Goal: Communication & Community: Answer question/provide support

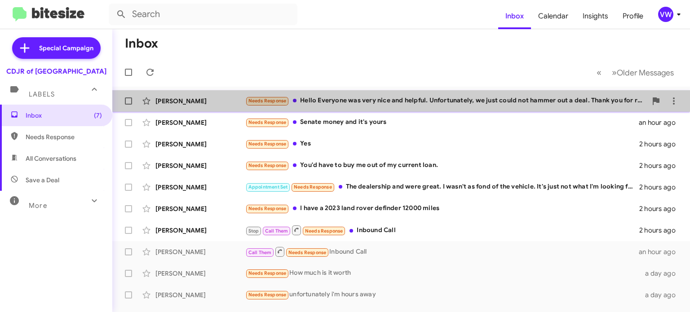
click at [332, 98] on div "Needs Response Hello Everyone was very nice and helpful. Unfortunately, we just…" at bounding box center [446, 101] width 402 height 10
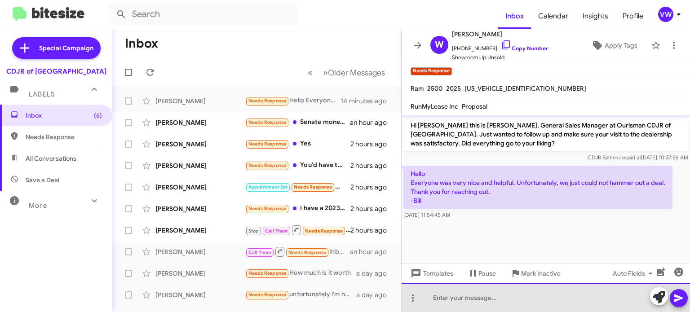
click at [489, 296] on div at bounding box center [546, 298] width 289 height 29
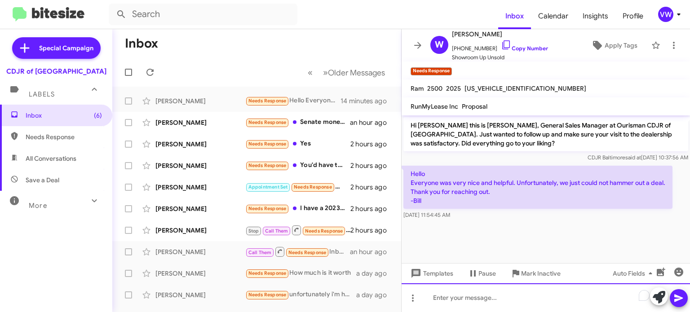
click at [527, 297] on div "To enrich screen reader interactions, please activate Accessibility in Grammarl…" at bounding box center [546, 298] width 289 height 29
click at [498, 303] on div "To enrich screen reader interactions, please activate Accessibility in Grammarl…" at bounding box center [546, 298] width 289 height 29
click at [511, 298] on div "Hello thank you if you guys change your mind" at bounding box center [546, 298] width 289 height 29
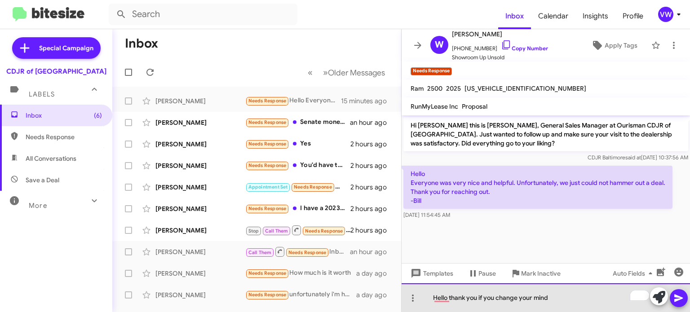
click at [548, 295] on div "Hello thank you if you change your mind" at bounding box center [546, 298] width 289 height 29
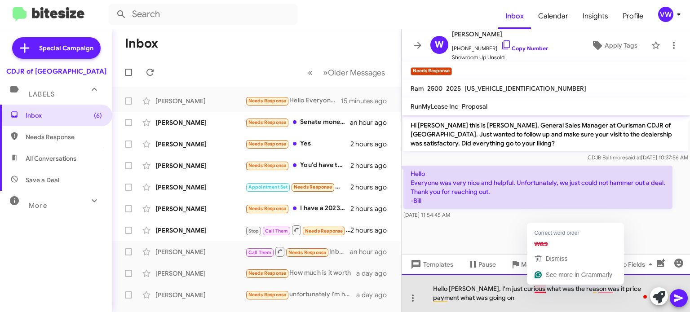
click at [543, 289] on div "Hello [PERSON_NAME], I'm just curious what was the reason was it price payment …" at bounding box center [546, 294] width 289 height 38
drag, startPoint x: 498, startPoint y: 302, endPoint x: 503, endPoint y: 299, distance: 5.6
click at [499, 302] on div "Hello [PERSON_NAME], I'm just curious what the reason was it price payment, wha…" at bounding box center [546, 294] width 289 height 38
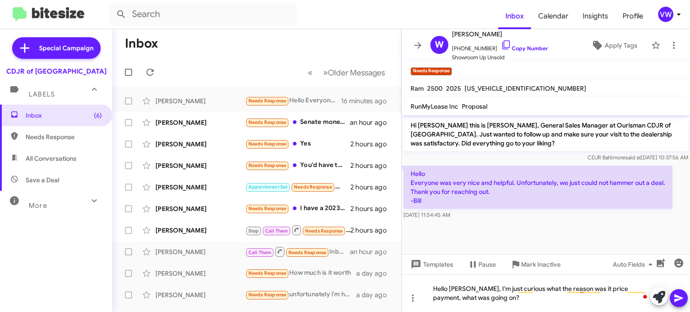
click at [677, 300] on icon at bounding box center [679, 299] width 9 height 8
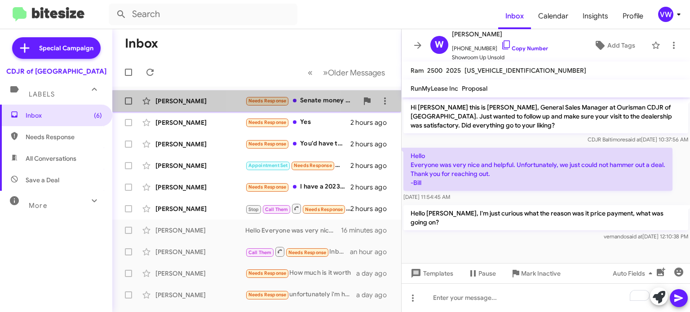
click at [276, 103] on span "Needs Response" at bounding box center [268, 101] width 38 height 6
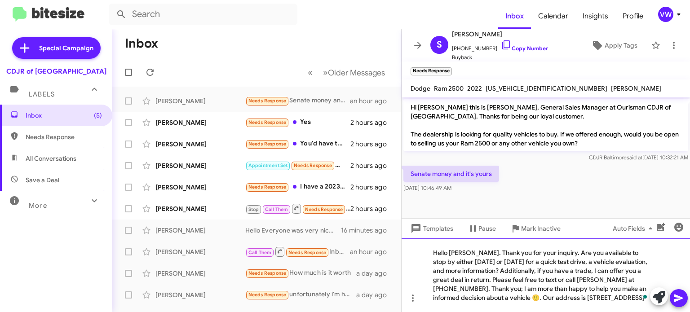
click at [472, 252] on div "Hello [PERSON_NAME]. Thank you for your inquiry. Are you available to stop by e…" at bounding box center [546, 276] width 289 height 74
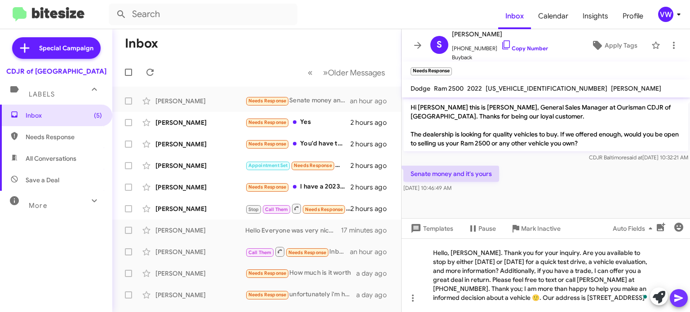
click at [683, 299] on icon at bounding box center [679, 298] width 11 height 11
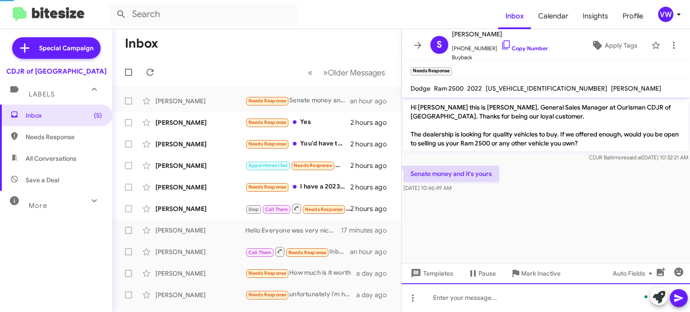
scroll to position [4, 0]
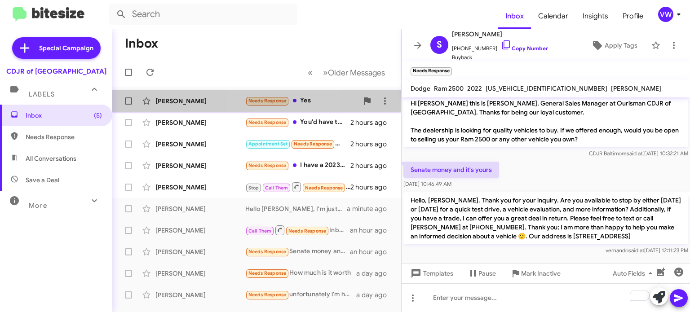
click at [276, 102] on span "Needs Response" at bounding box center [268, 101] width 38 height 6
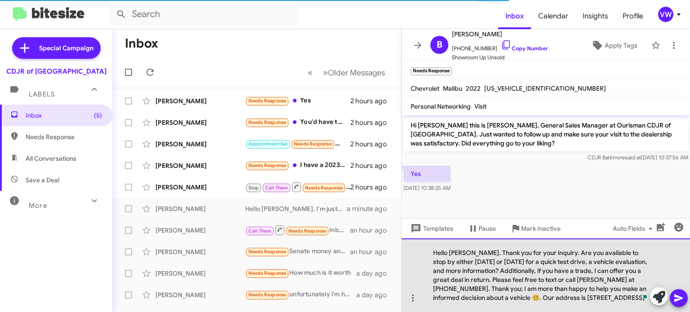
click at [473, 253] on div "Hello [PERSON_NAME]. Thank you for your inquiry. Are you available to stop by e…" at bounding box center [546, 276] width 289 height 74
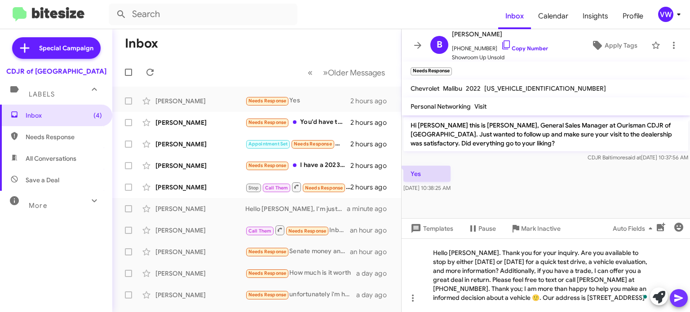
click at [681, 300] on icon at bounding box center [679, 298] width 11 height 11
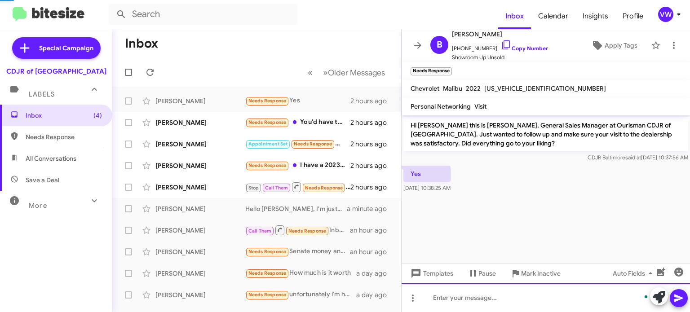
scroll to position [4, 0]
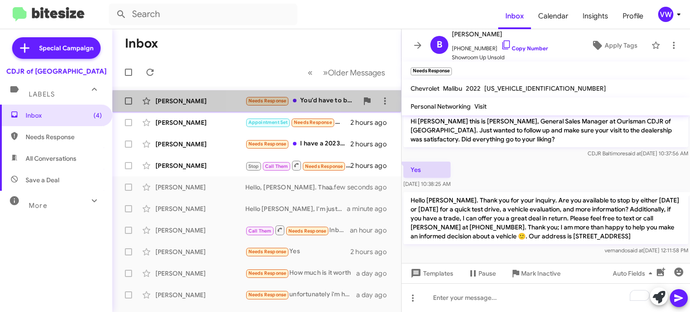
click at [277, 103] on small "Needs Response" at bounding box center [267, 101] width 42 height 9
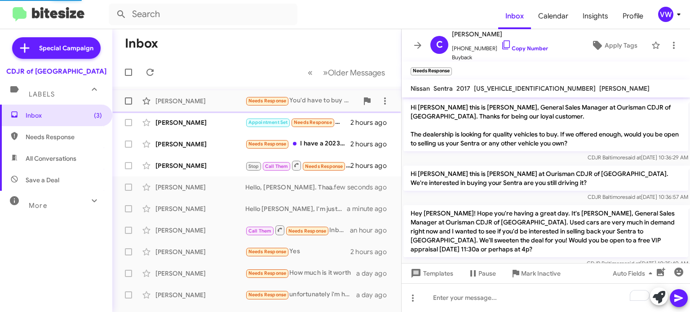
scroll to position [225, 0]
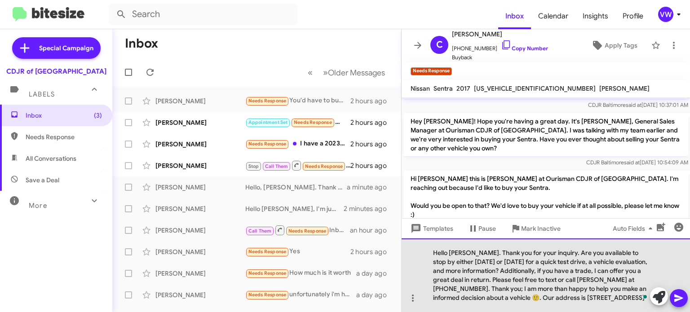
click at [473, 252] on div "Hello [PERSON_NAME]. Thank you for your inquiry. Are you available to stop by e…" at bounding box center [546, 276] width 289 height 74
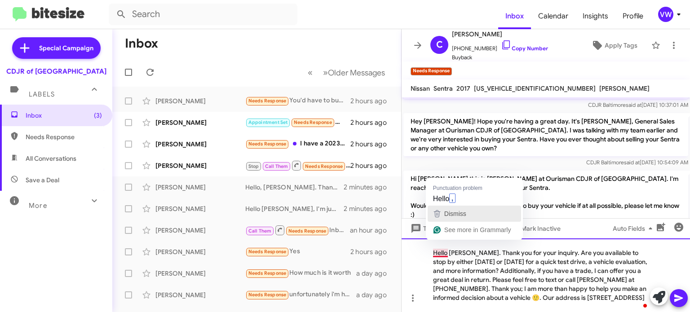
click at [452, 207] on div "Dismiss" at bounding box center [455, 213] width 24 height 13
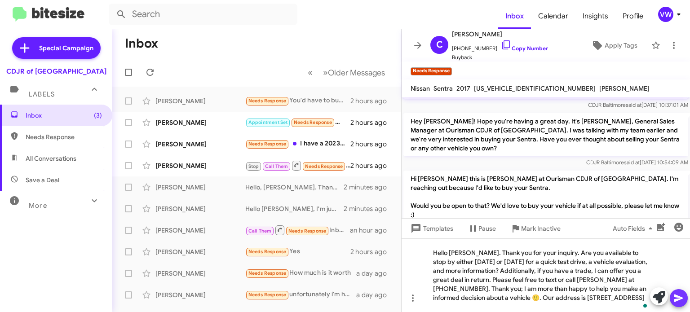
click at [681, 299] on icon at bounding box center [679, 299] width 9 height 8
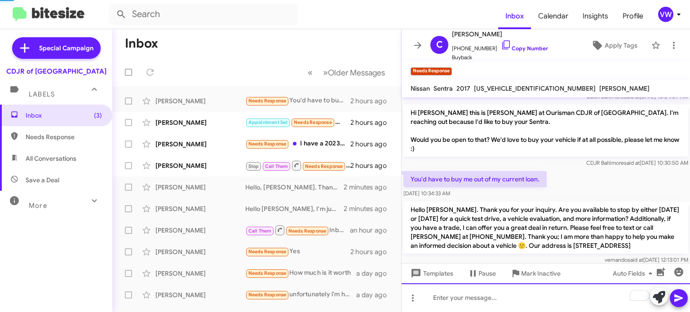
scroll to position [294, 0]
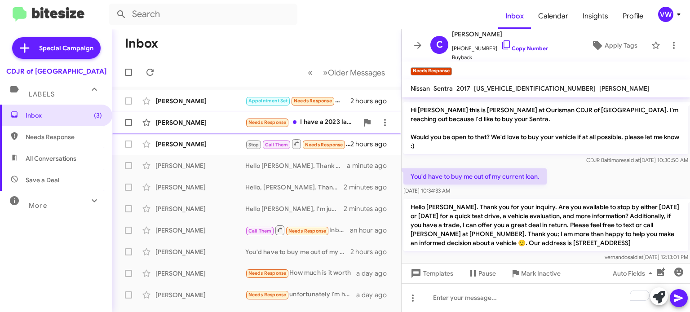
click at [274, 121] on span "Needs Response" at bounding box center [268, 123] width 38 height 6
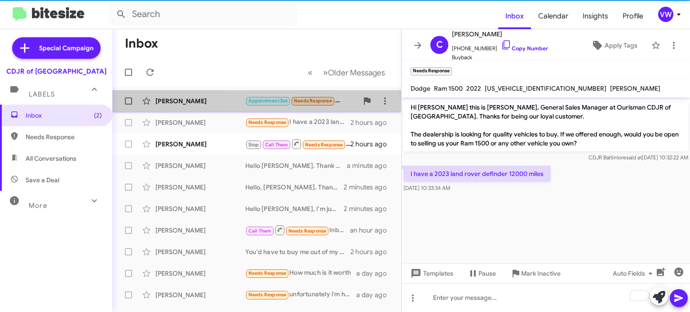
click at [311, 99] on span "Needs Response" at bounding box center [313, 101] width 38 height 6
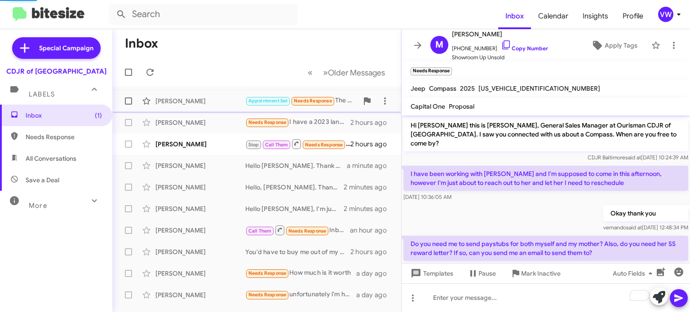
scroll to position [331, 0]
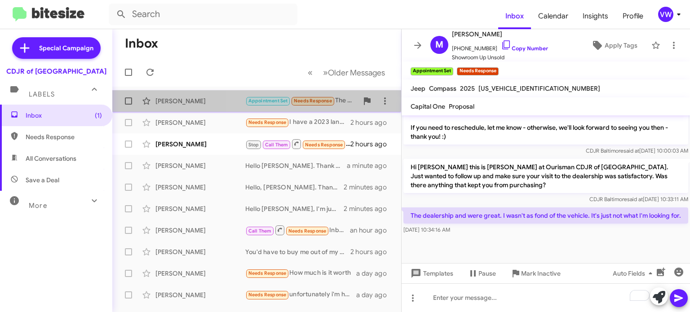
click at [311, 102] on span "Needs Response" at bounding box center [313, 101] width 38 height 6
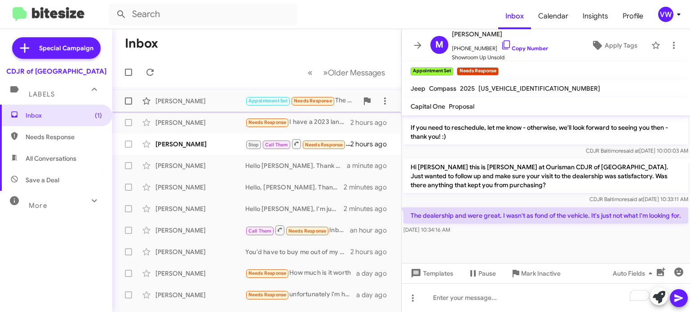
click at [310, 106] on span "Appointment Set Needs Response" at bounding box center [290, 101] width 90 height 10
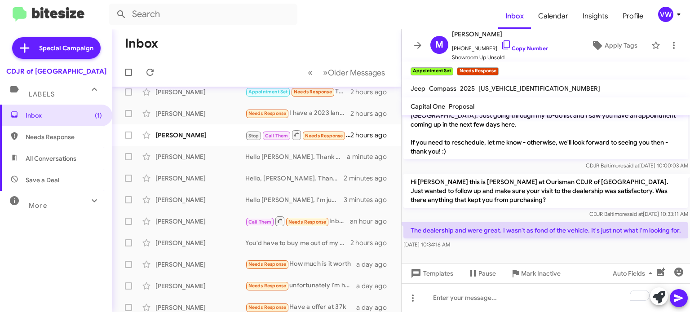
scroll to position [320, 0]
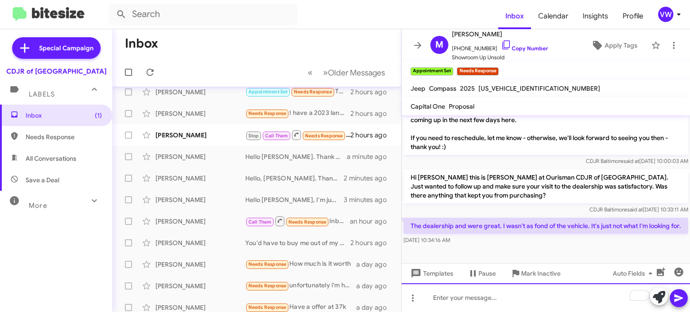
click at [500, 299] on div "To enrich screen reader interactions, please activate Accessibility in Grammarl…" at bounding box center [546, 298] width 289 height 29
click at [451, 297] on div "Okay thank you" at bounding box center [546, 298] width 289 height 29
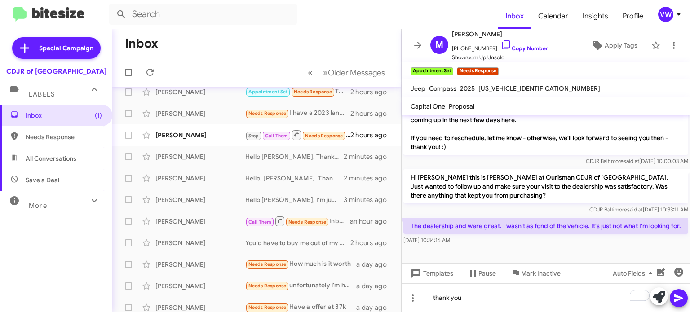
click at [683, 298] on icon at bounding box center [679, 298] width 11 height 11
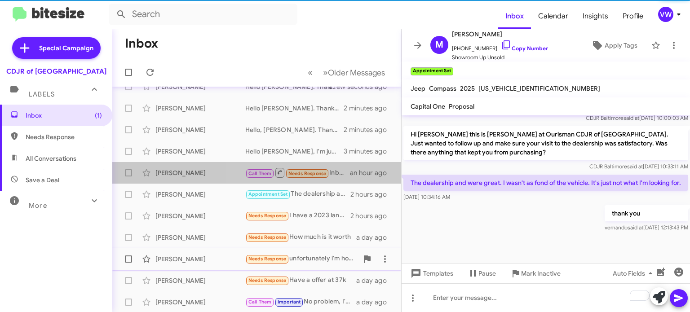
scroll to position [77, 0]
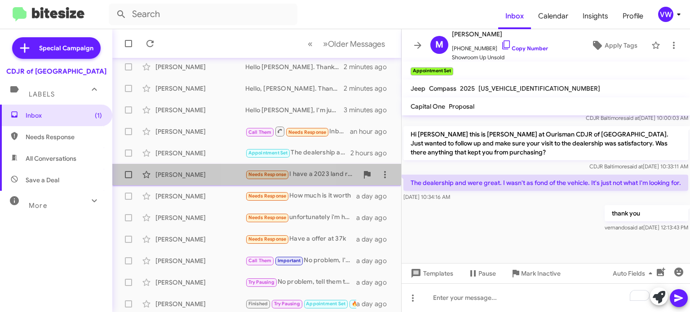
click at [255, 175] on span "Needs Response" at bounding box center [268, 175] width 38 height 6
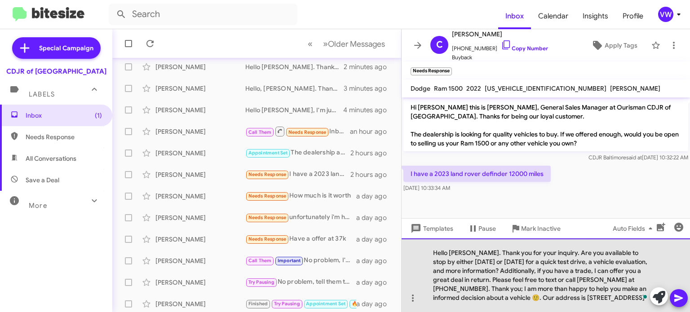
click at [472, 252] on div "Hello [PERSON_NAME]. Thank you for your inquiry. Are you available to stop by e…" at bounding box center [546, 276] width 289 height 74
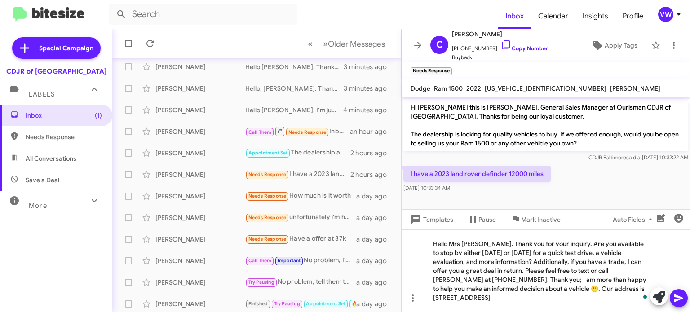
click at [681, 294] on icon at bounding box center [679, 298] width 11 height 11
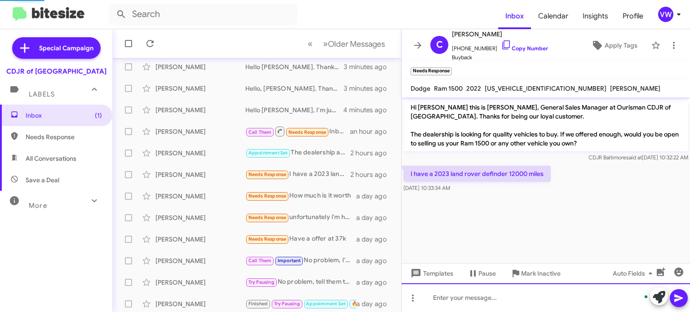
scroll to position [4, 0]
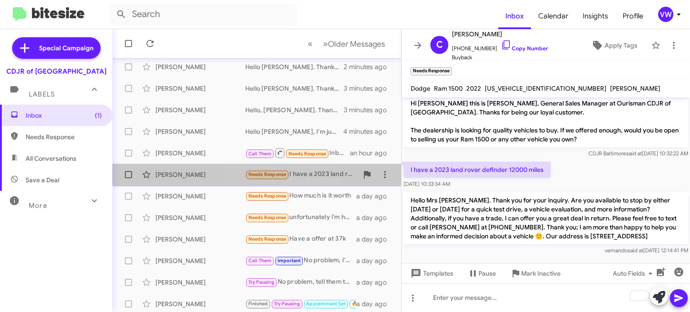
click at [267, 179] on div "[PERSON_NAME] Needs Response I have a 2023 land rover definder 12000 miles 2 ho…" at bounding box center [257, 175] width 275 height 18
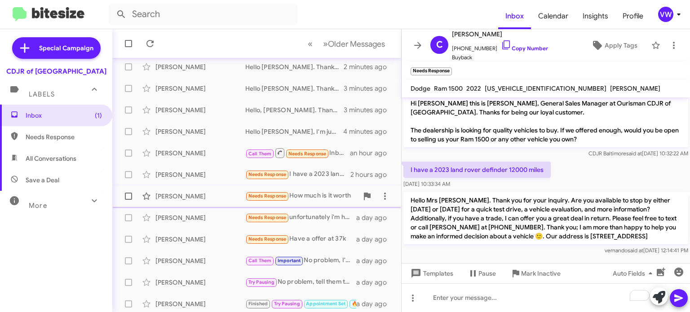
click at [282, 200] on span "Needs Response" at bounding box center [267, 196] width 44 height 10
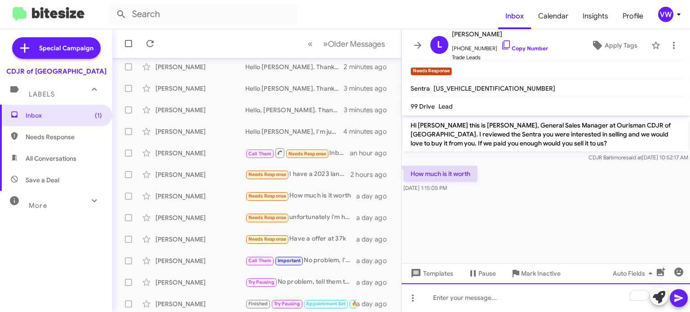
click at [498, 301] on div "To enrich screen reader interactions, please activate Accessibility in Grammarl…" at bounding box center [546, 298] width 289 height 29
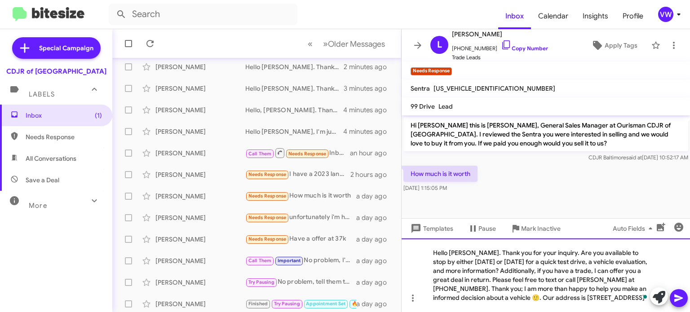
click at [472, 254] on div "Hello [PERSON_NAME]. Thank you for your inquiry. Are you available to stop by e…" at bounding box center [546, 276] width 289 height 74
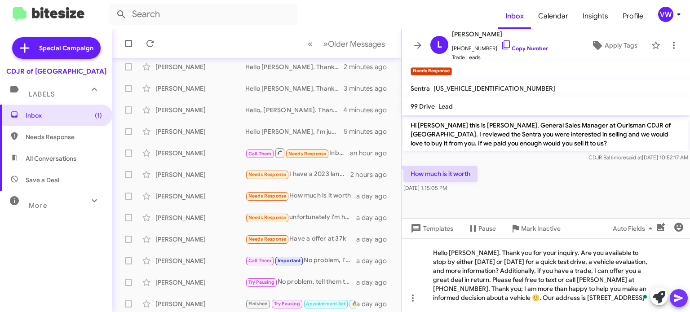
click at [681, 294] on icon at bounding box center [679, 298] width 11 height 11
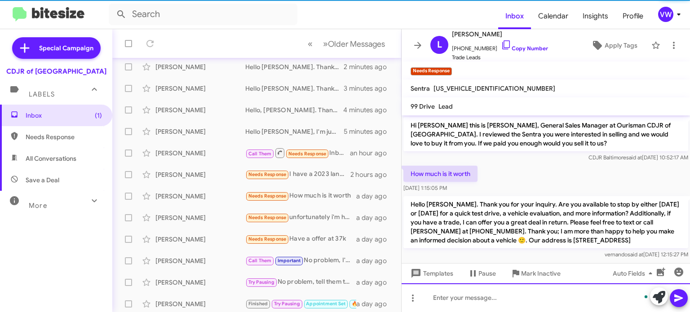
scroll to position [4, 0]
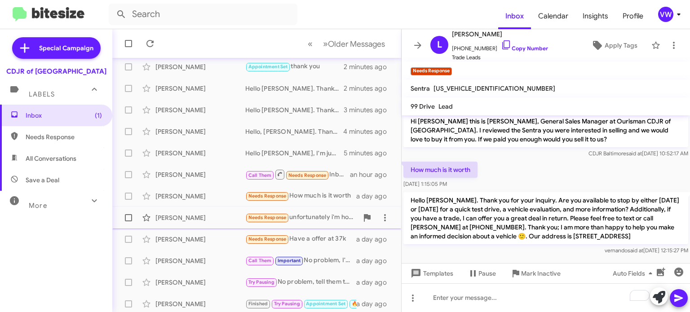
click at [272, 218] on span "Needs Response" at bounding box center [268, 218] width 38 height 6
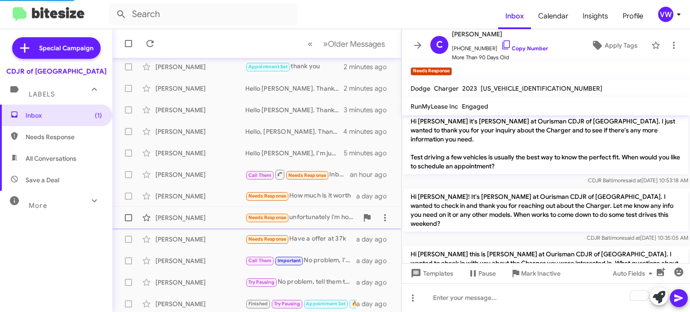
scroll to position [859, 0]
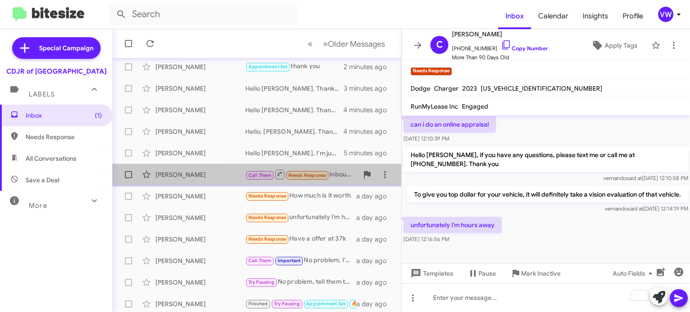
click at [291, 174] on span "Needs Response" at bounding box center [308, 176] width 38 height 6
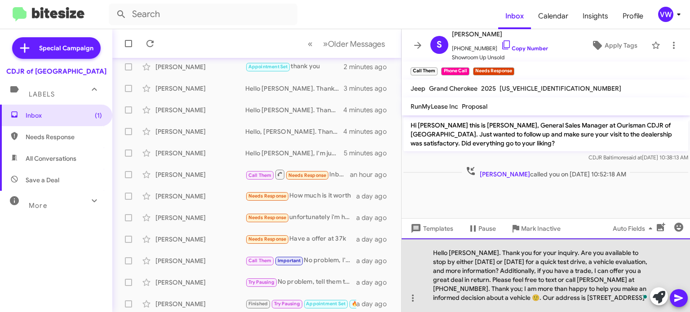
drag, startPoint x: 472, startPoint y: 254, endPoint x: 467, endPoint y: 253, distance: 4.7
click at [470, 255] on div "Hello [PERSON_NAME]. Thank you for your inquiry. Are you available to stop by e…" at bounding box center [546, 276] width 289 height 74
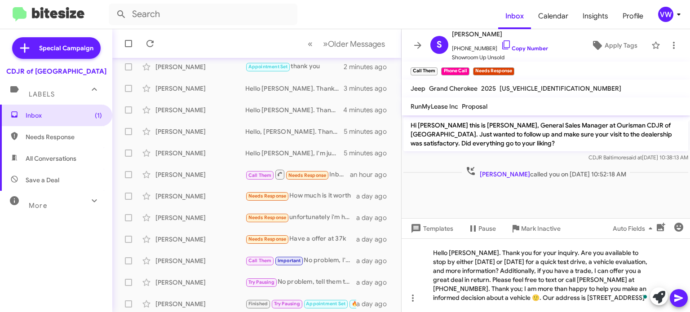
click at [681, 305] on span at bounding box center [679, 298] width 11 height 18
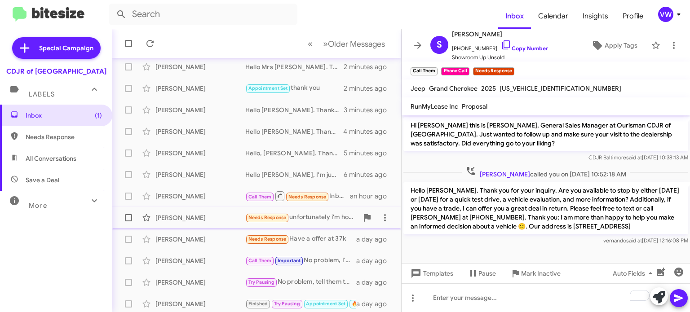
click at [279, 222] on span "Needs Response" at bounding box center [267, 218] width 44 height 10
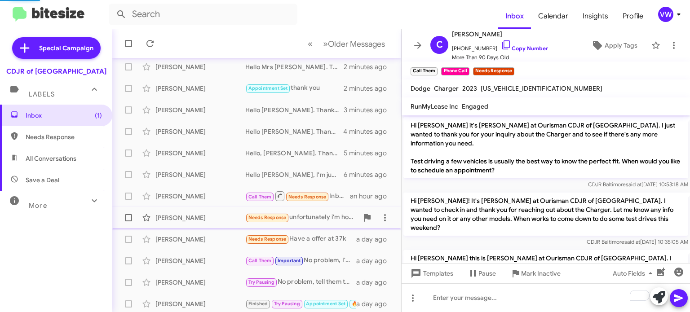
scroll to position [859, 0]
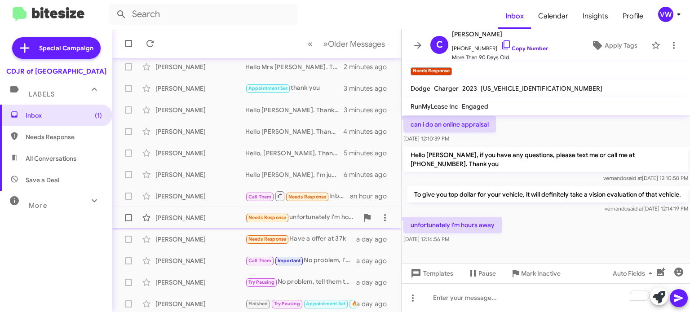
click at [281, 219] on span "Needs Response" at bounding box center [268, 218] width 38 height 6
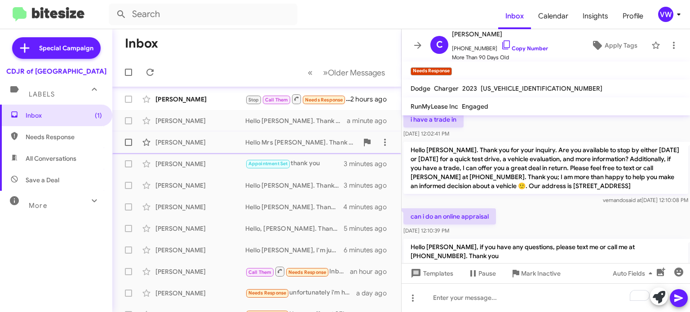
scroll to position [0, 0]
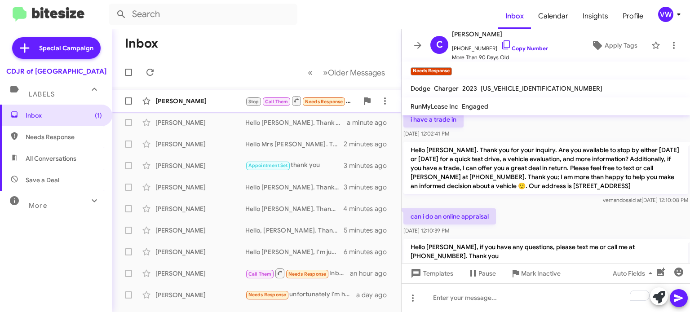
click at [312, 100] on span "Needs Response" at bounding box center [324, 102] width 38 height 6
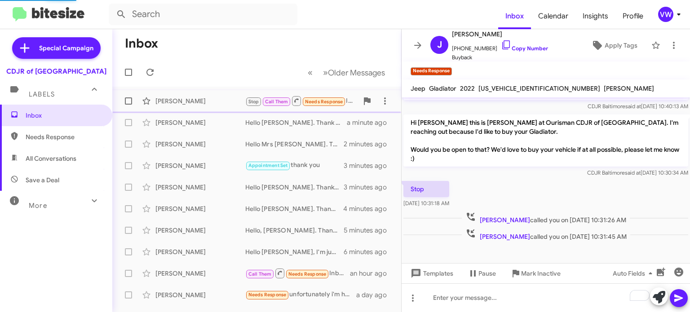
scroll to position [273, 0]
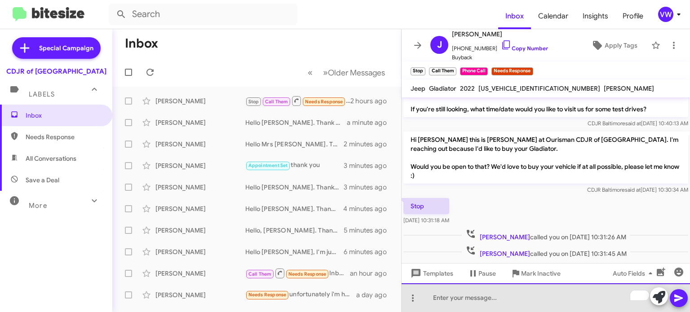
drag, startPoint x: 482, startPoint y: 299, endPoint x: 486, endPoint y: 292, distance: 7.9
click at [481, 296] on div "To enrich screen reader interactions, please activate Accessibility in Grammarl…" at bounding box center [546, 298] width 289 height 29
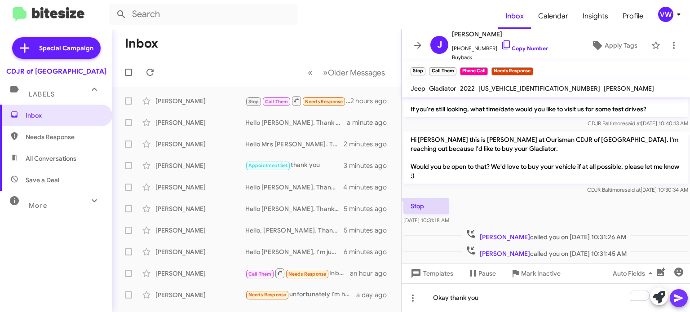
click at [677, 302] on icon at bounding box center [679, 298] width 11 height 11
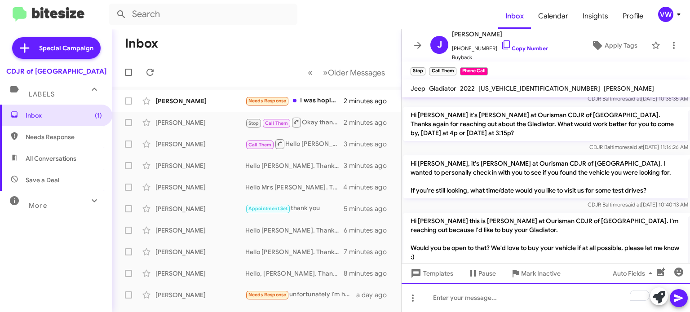
scroll to position [188, 0]
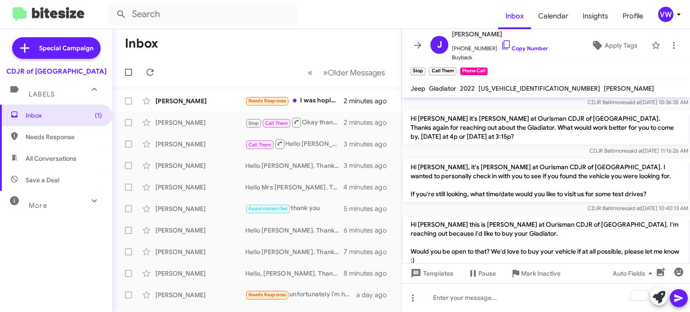
drag, startPoint x: 444, startPoint y: 149, endPoint x: 470, endPoint y: 188, distance: 47.6
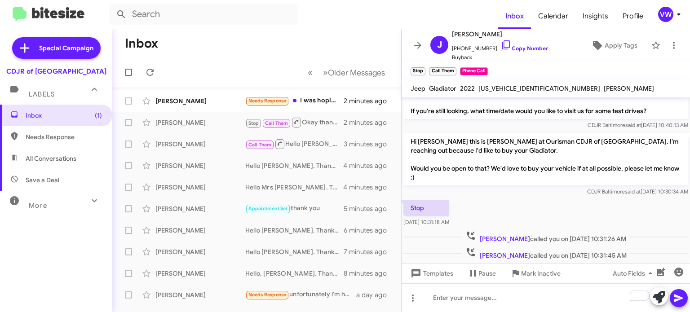
scroll to position [306, 0]
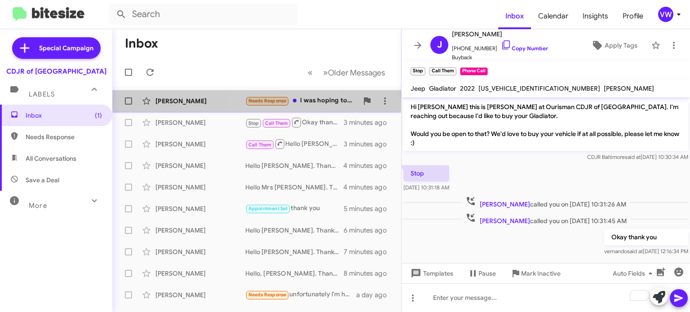
click at [265, 99] on span "Needs Response" at bounding box center [268, 101] width 38 height 6
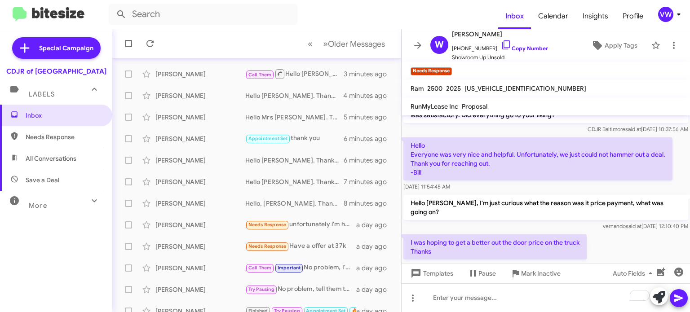
scroll to position [37, 0]
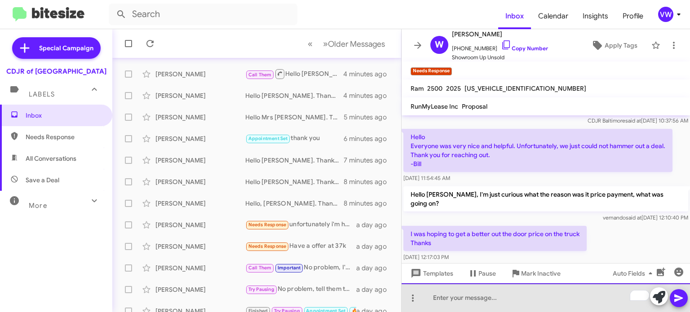
click at [503, 298] on div "To enrich screen reader interactions, please activate Accessibility in Grammarl…" at bounding box center [546, 298] width 289 height 29
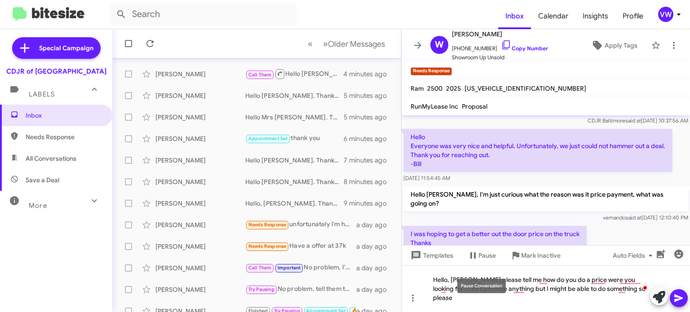
click at [470, 287] on div "Pause Conversation" at bounding box center [482, 286] width 49 height 14
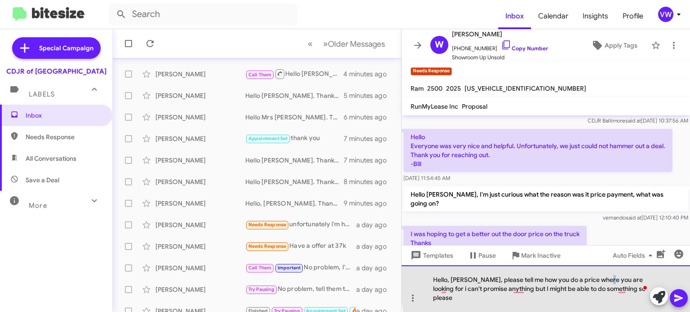
click at [603, 288] on div "Hello, [PERSON_NAME], please tell me how you do a price where you are looking f…" at bounding box center [546, 289] width 289 height 47
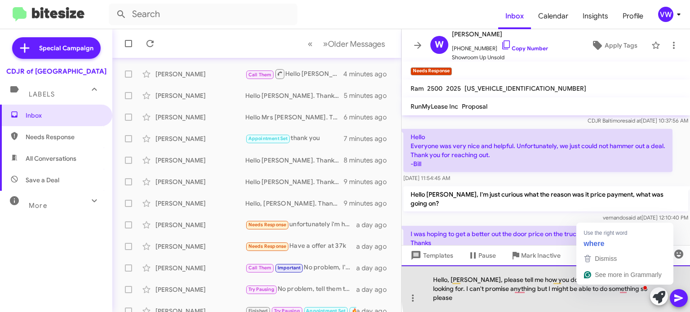
click at [601, 288] on div "Hello, [PERSON_NAME], please tell me how you do a price were you are looking fo…" at bounding box center [546, 289] width 289 height 47
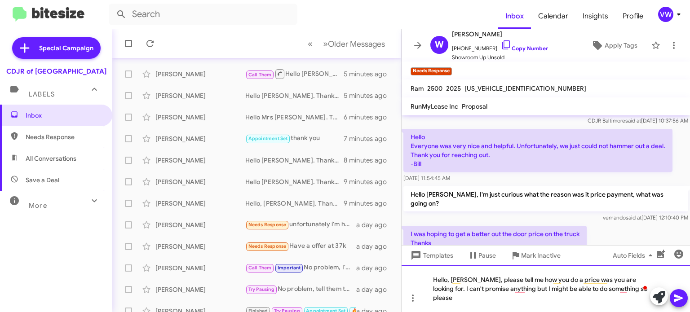
click at [540, 288] on div "Hello, [PERSON_NAME], please tell me how you do a price was you are looking for…" at bounding box center [546, 289] width 289 height 47
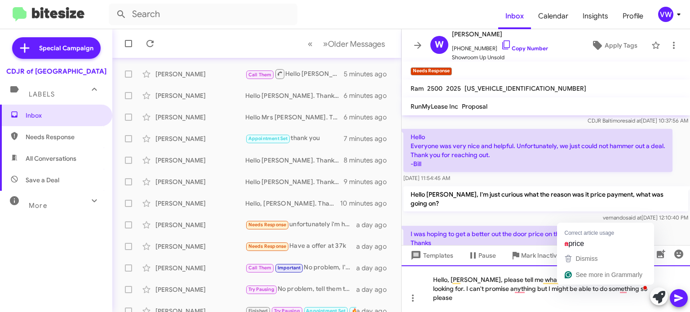
click at [569, 288] on div "Hello, [PERSON_NAME], please tell me what you do a price was you are looking fo…" at bounding box center [546, 289] width 289 height 47
click at [568, 289] on div "Hello, [PERSON_NAME], please tell me what you do a price was you are looking fo…" at bounding box center [546, 289] width 289 height 47
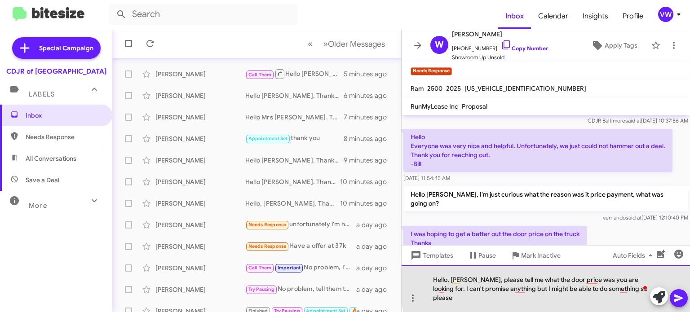
drag, startPoint x: 553, startPoint y: 287, endPoint x: 561, endPoint y: 282, distance: 9.1
click at [555, 286] on div "Hello, [PERSON_NAME], please tell me what the door price was you are looking fo…" at bounding box center [546, 289] width 289 height 47
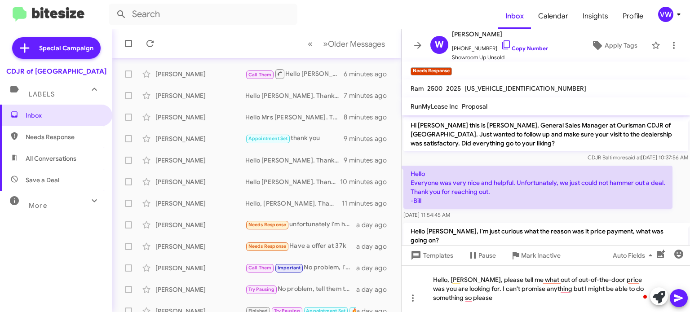
scroll to position [37, 0]
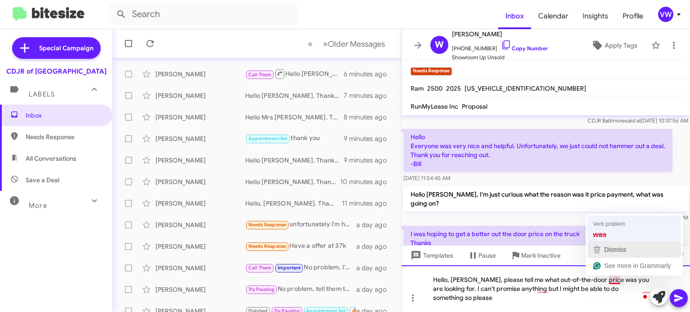
click at [617, 241] on div "Verb problem was Dismiss See more in Grammarly" at bounding box center [634, 245] width 97 height 62
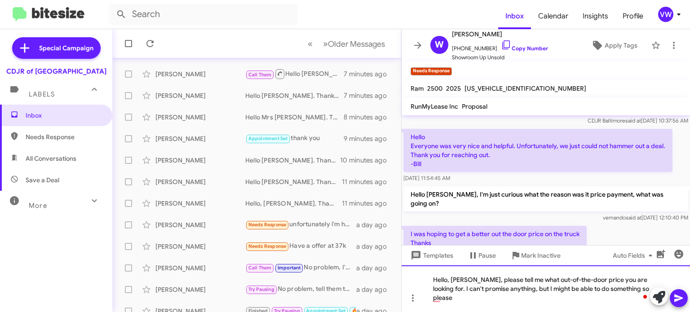
click at [441, 299] on div "Hello, Mr William, please tell me what out-of-the-door price you are looking fo…" at bounding box center [546, 289] width 289 height 47
click at [458, 296] on div "Hello, Mr William, please tell me what out-of-the-door price you are looking fo…" at bounding box center [546, 289] width 289 height 47
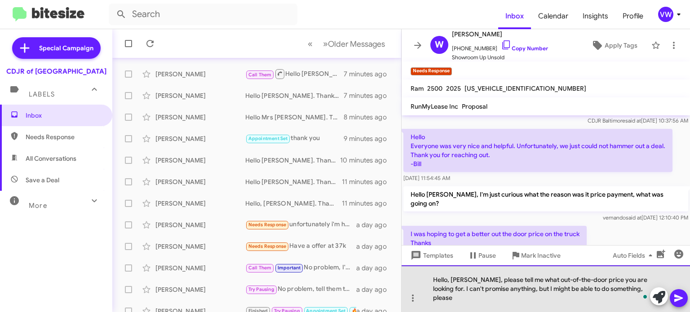
click at [458, 300] on div "Hello, Mr William, please tell me what out-of-the-door price you are looking fo…" at bounding box center [546, 289] width 289 height 47
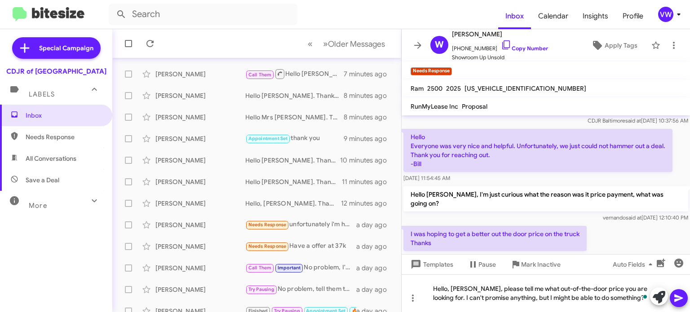
click at [609, 235] on div "I was hoping to get a better out the door price on the truck Thanks Oct 14, 202…" at bounding box center [546, 244] width 289 height 40
click at [679, 300] on icon at bounding box center [679, 299] width 9 height 8
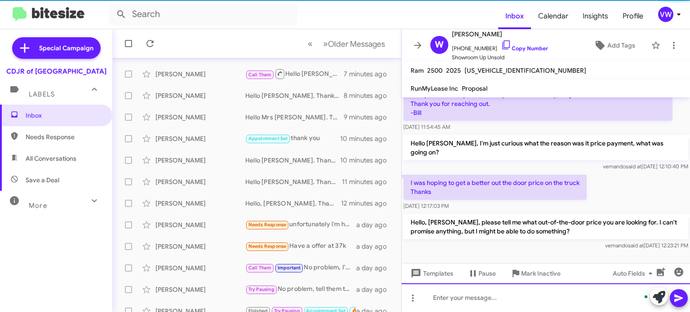
scroll to position [61, 0]
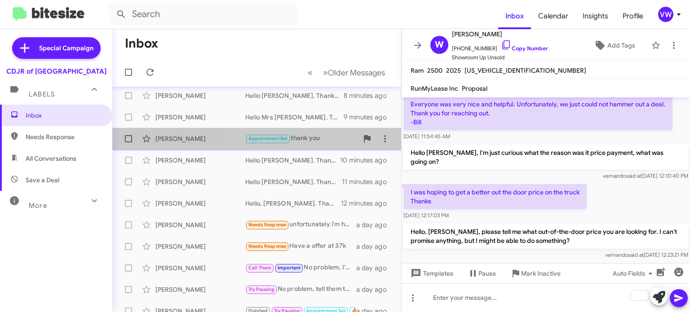
drag, startPoint x: 337, startPoint y: 145, endPoint x: 343, endPoint y: 146, distance: 5.4
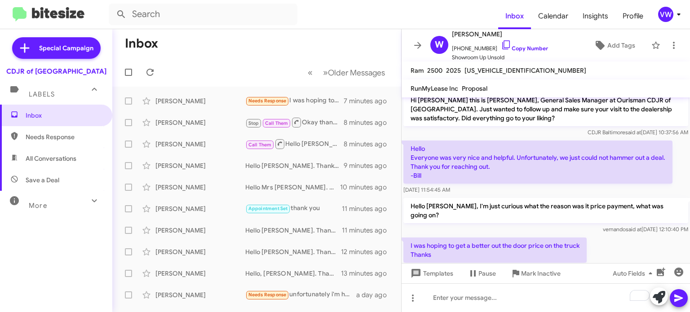
scroll to position [0, 0]
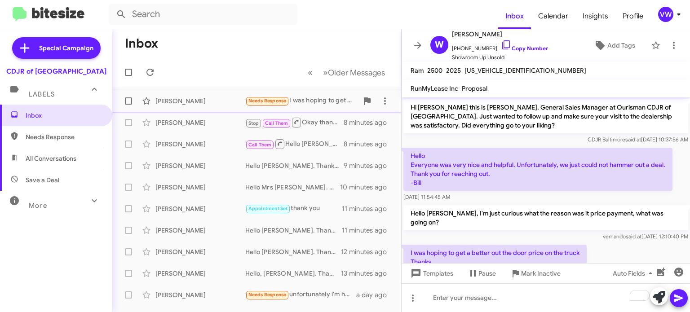
click at [272, 101] on span "Needs Response" at bounding box center [268, 101] width 38 height 6
click at [258, 107] on div "William Warpinski Needs Response I was hoping to get a better out the door pric…" at bounding box center [257, 101] width 275 height 18
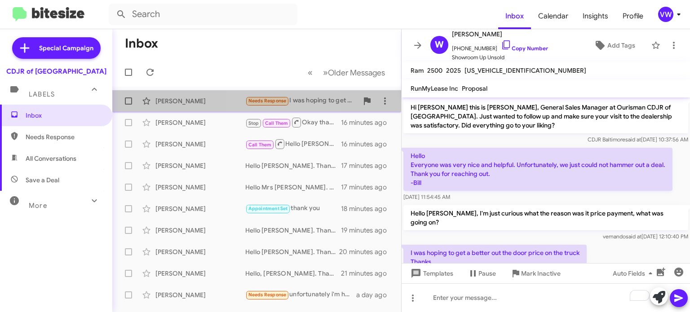
click at [280, 102] on span "Needs Response" at bounding box center [268, 101] width 38 height 6
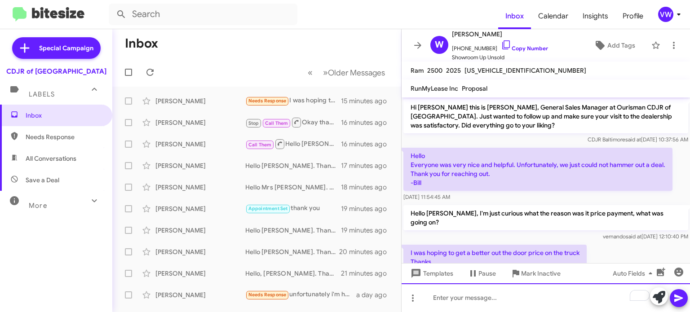
drag, startPoint x: 480, startPoint y: 303, endPoint x: 474, endPoint y: 304, distance: 5.9
click at [476, 305] on div "To enrich screen reader interactions, please activate Accessibility in Grammarl…" at bounding box center [546, 298] width 289 height 29
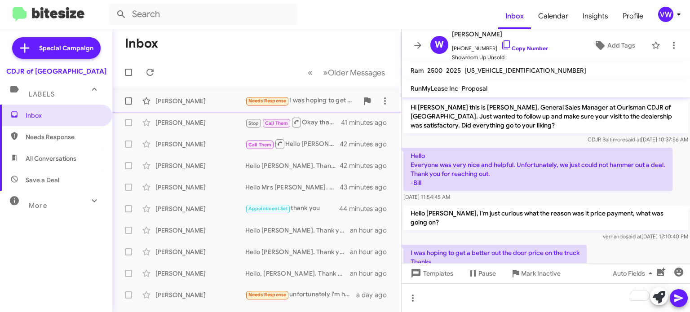
drag, startPoint x: 253, startPoint y: 98, endPoint x: 258, endPoint y: 101, distance: 5.0
click at [256, 101] on span "Needs Response" at bounding box center [268, 101] width 38 height 6
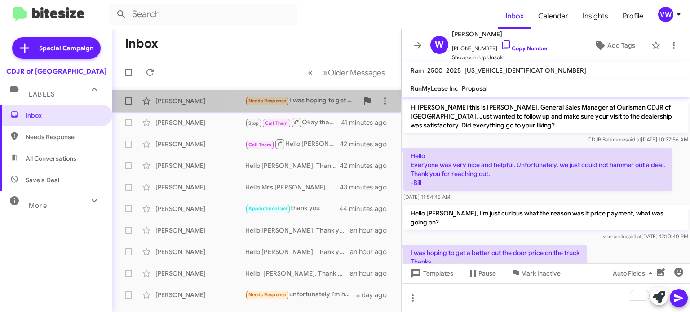
click at [267, 101] on span "Needs Response" at bounding box center [268, 101] width 38 height 6
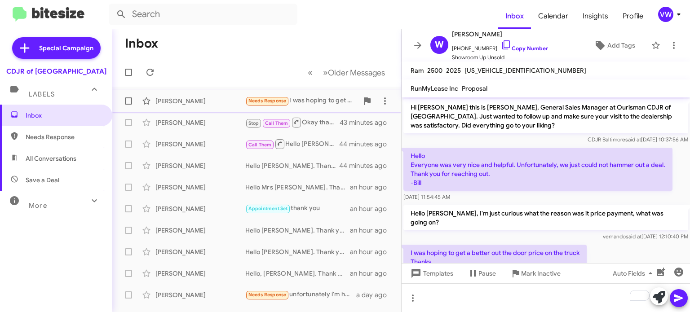
click at [274, 106] on div "William Warpinski Needs Response I was hoping to get a better out the door pric…" at bounding box center [257, 101] width 275 height 18
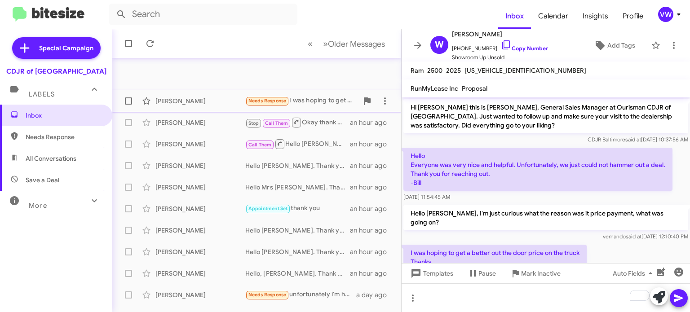
scroll to position [209, 0]
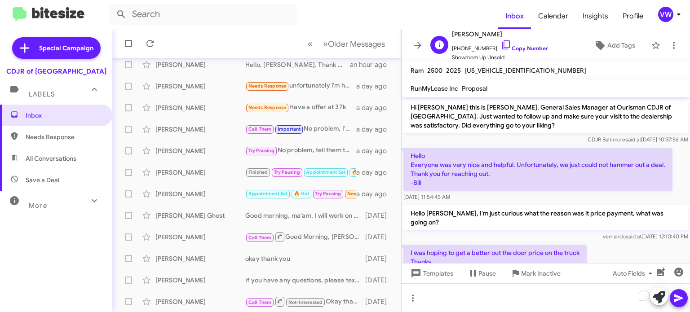
click at [468, 50] on span "+14103207791 Copy Number" at bounding box center [500, 46] width 96 height 13
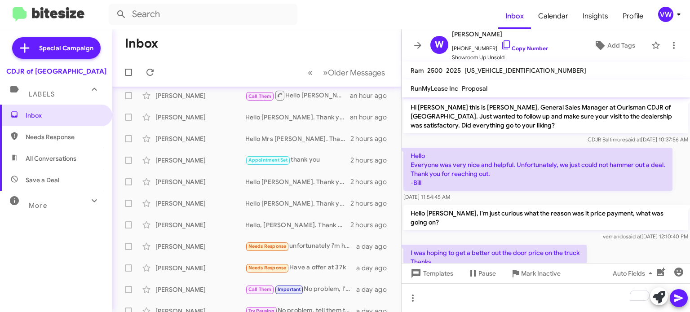
scroll to position [0, 0]
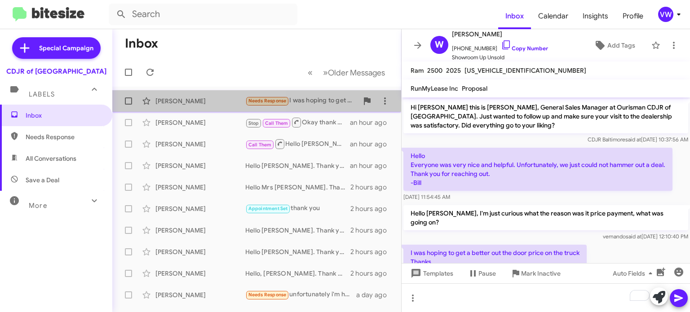
click at [174, 102] on div "[PERSON_NAME]" at bounding box center [201, 101] width 90 height 9
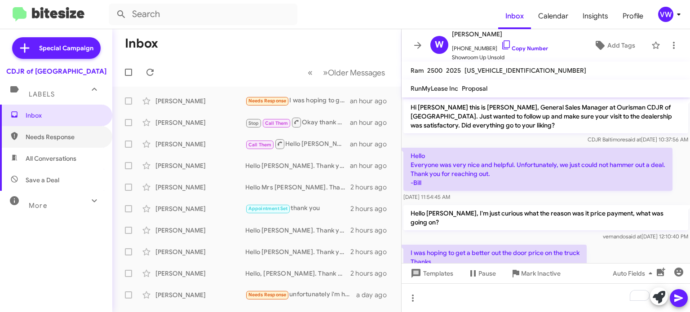
drag, startPoint x: 61, startPoint y: 140, endPoint x: 68, endPoint y: 148, distance: 11.5
click at [62, 139] on span "Needs Response" at bounding box center [64, 137] width 76 height 9
type input "in:needs-response"
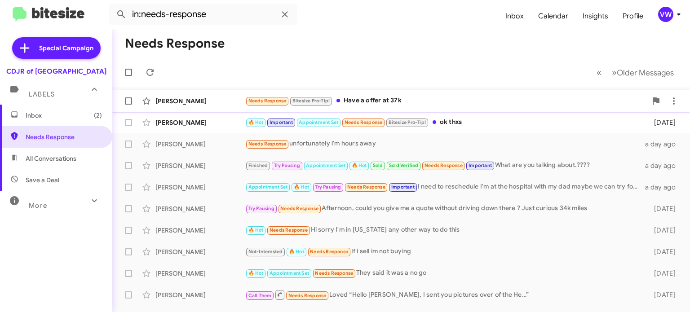
click at [280, 98] on span "Needs Response" at bounding box center [268, 101] width 38 height 6
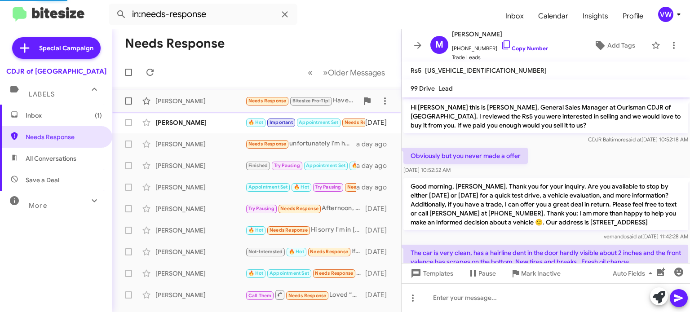
scroll to position [80, 0]
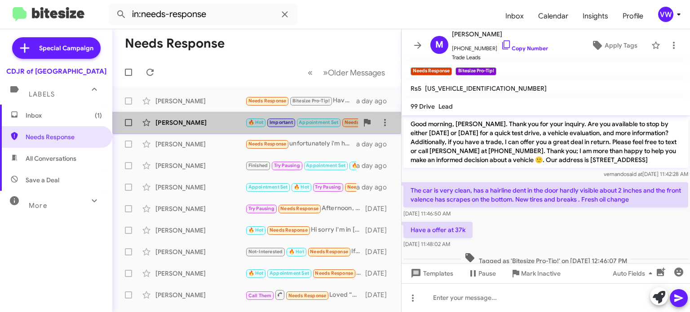
click at [216, 122] on div "Shwane Pollard" at bounding box center [201, 122] width 90 height 9
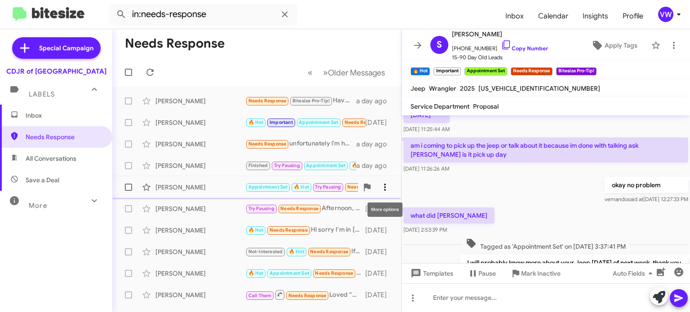
scroll to position [155, 0]
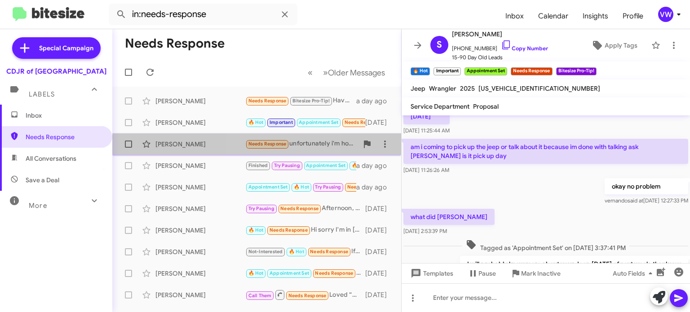
click at [267, 147] on span "Needs Response" at bounding box center [268, 144] width 38 height 6
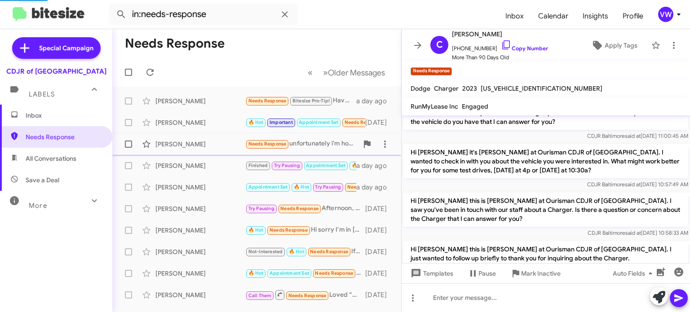
scroll to position [859, 0]
